Goal: Use online tool/utility

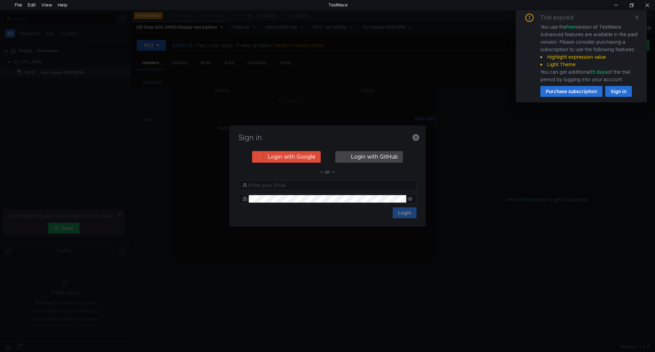
click at [419, 138] on div "Sign in Login with Google Login with GitHub — or — Login" at bounding box center [327, 176] width 196 height 101
click at [417, 138] on icon "button" at bounding box center [415, 137] width 7 height 7
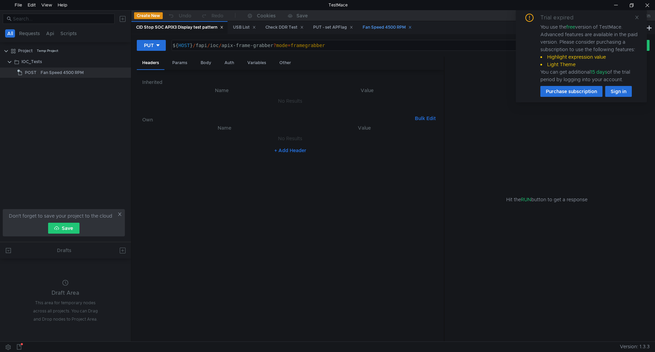
click at [393, 27] on div "Fan Speed 4500 RPM" at bounding box center [387, 27] width 49 height 7
click at [639, 14] on span at bounding box center [636, 17] width 5 height 6
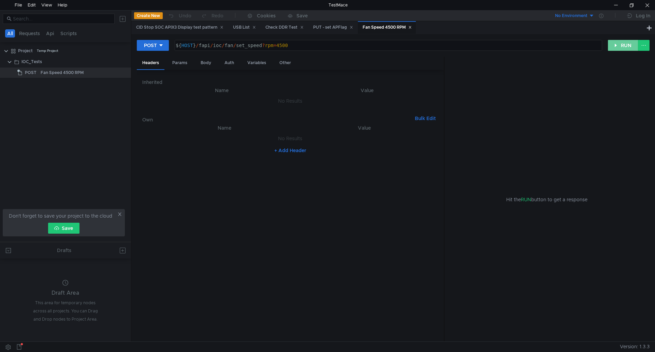
click at [611, 45] on button "RUN" at bounding box center [623, 45] width 30 height 11
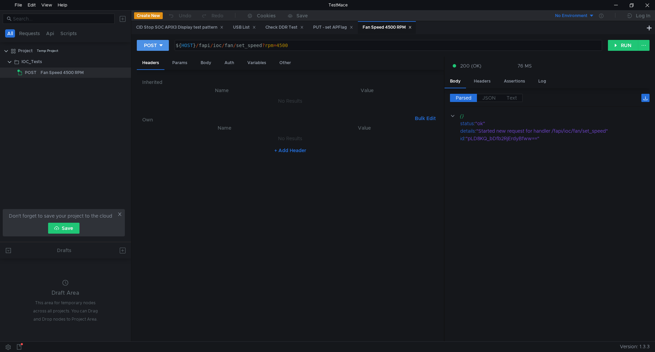
click at [156, 44] on div "POST" at bounding box center [150, 46] width 13 height 8
click at [159, 91] on li "DELETE" at bounding box center [153, 92] width 32 height 11
click at [621, 42] on button "RUN" at bounding box center [623, 45] width 30 height 11
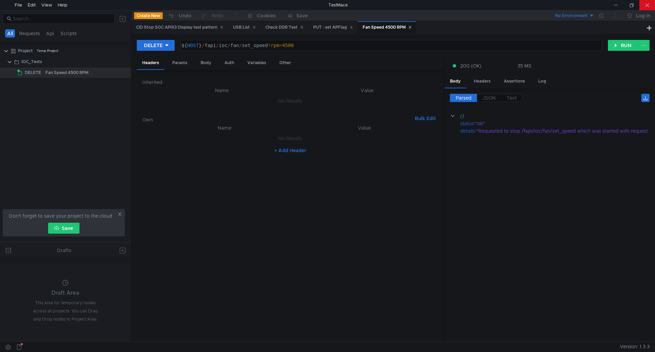
click at [644, 5] on div at bounding box center [647, 5] width 16 height 10
